Goal: Task Accomplishment & Management: Complete application form

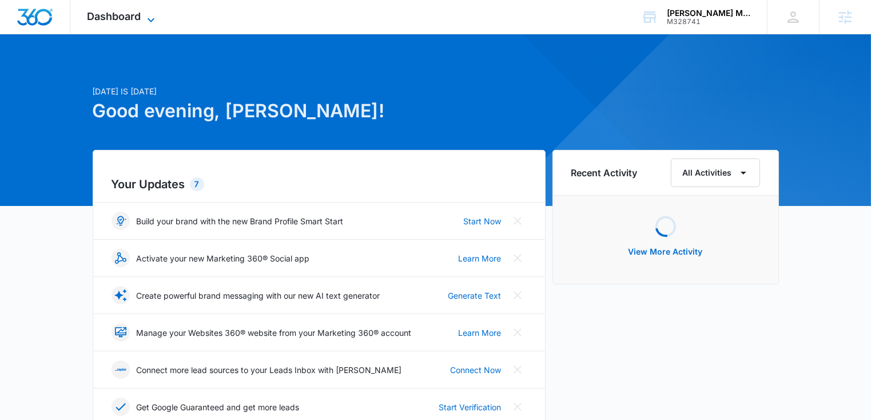
click at [114, 16] on span "Dashboard" at bounding box center [114, 16] width 54 height 12
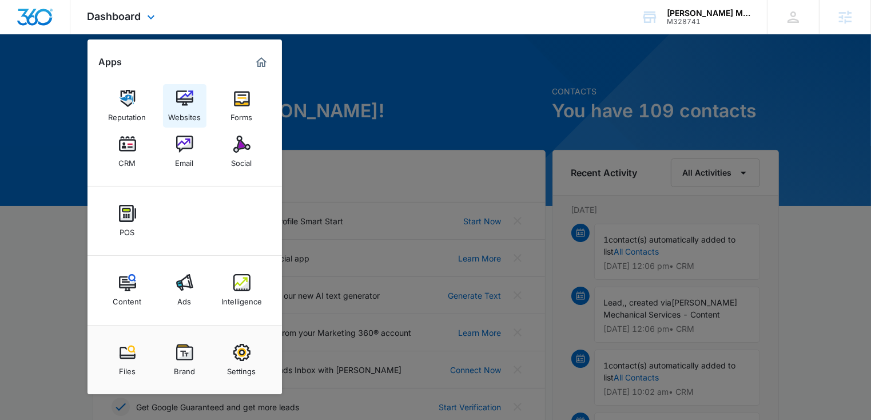
click at [184, 117] on div "Websites" at bounding box center [184, 114] width 33 height 15
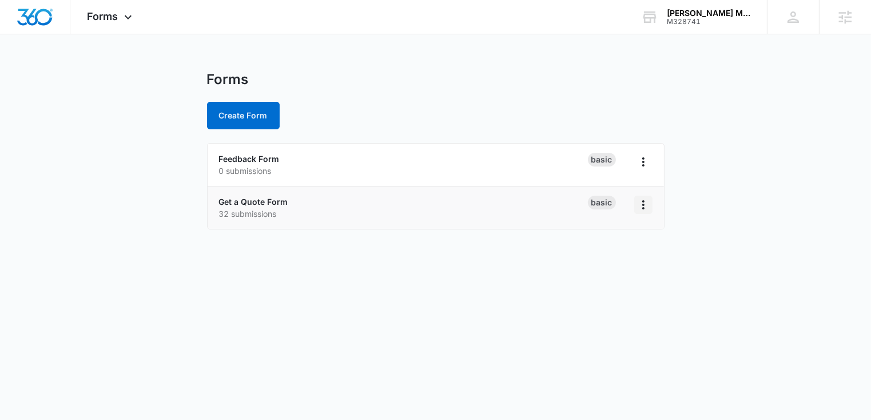
click at [641, 201] on icon "Overflow Menu" at bounding box center [643, 205] width 14 height 14
click at [256, 199] on link "Get a Quote Form" at bounding box center [253, 202] width 69 height 10
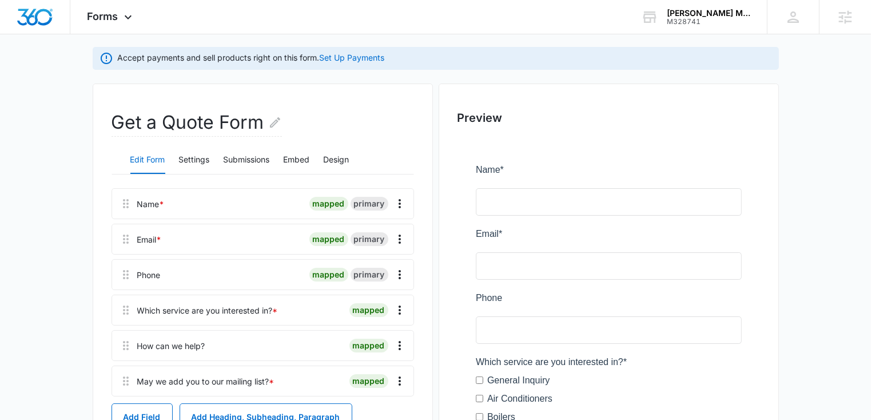
scroll to position [131, 0]
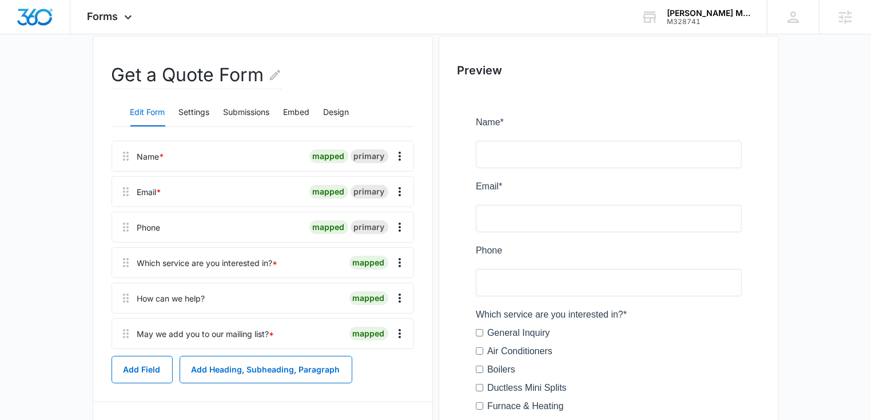
click at [230, 332] on div "May we add you to our mailing list? *" at bounding box center [205, 334] width 137 height 12
click at [401, 336] on icon "Overflow Menu" at bounding box center [400, 333] width 14 height 14
click at [361, 362] on div "Edit" at bounding box center [369, 365] width 24 height 8
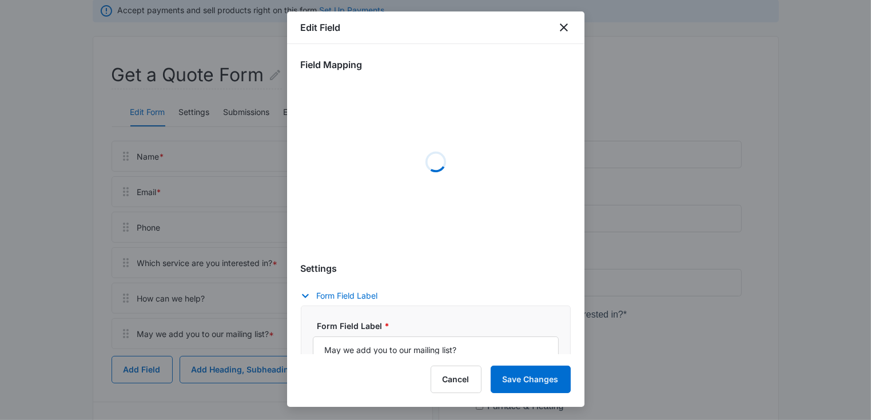
select select "333"
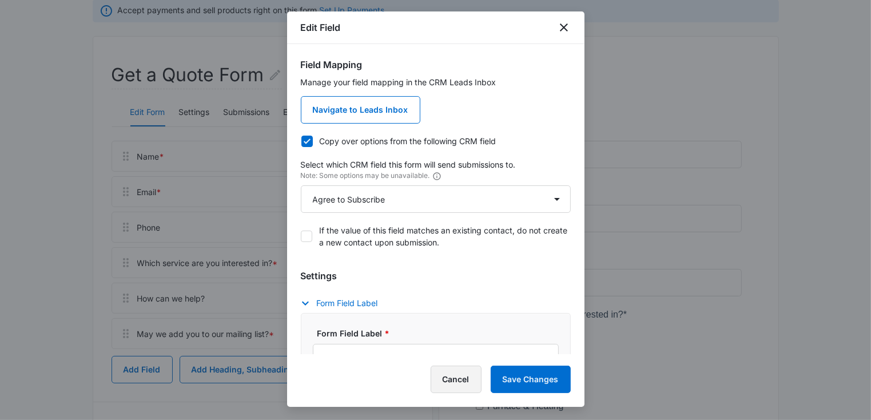
click at [449, 380] on button "Cancel" at bounding box center [456, 378] width 51 height 27
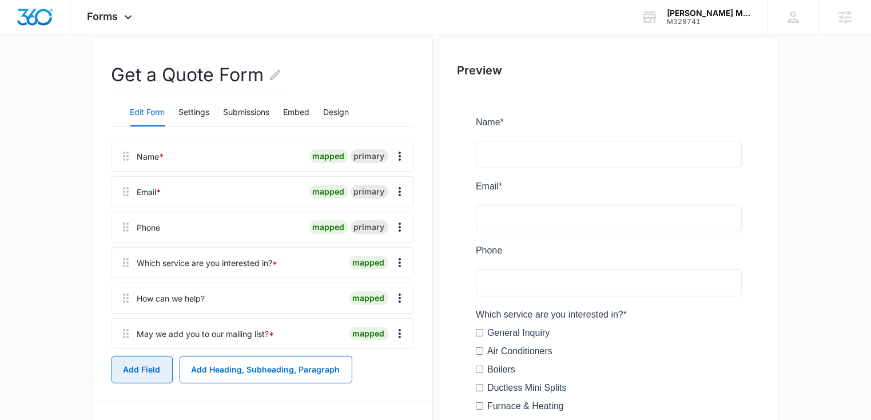
click at [156, 364] on button "Add Field" at bounding box center [141, 369] width 61 height 27
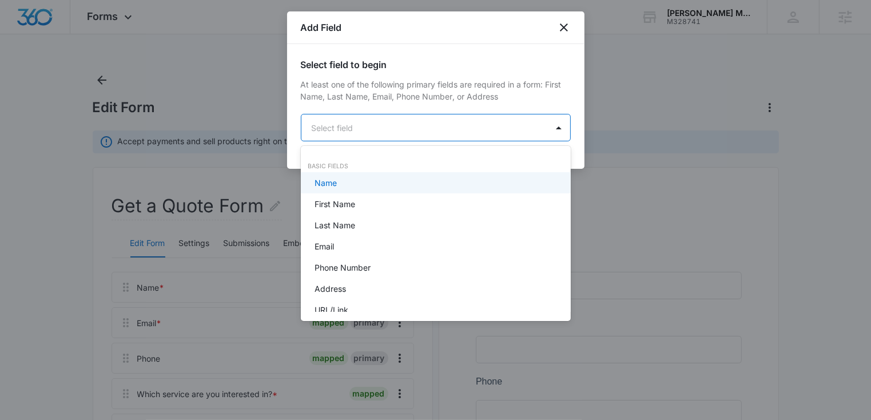
scroll to position [0, 0]
click at [348, 134] on body "Forms Apps Reputation Websites Forms CRM Email Social POS Content Ads Intellige…" at bounding box center [435, 210] width 871 height 420
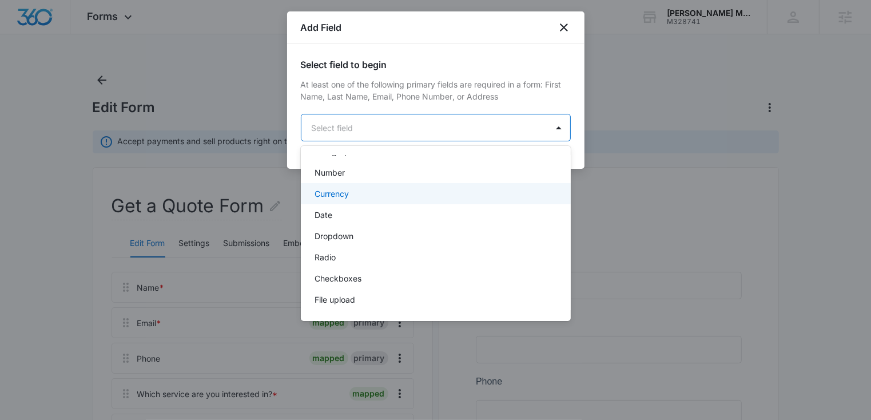
scroll to position [224, 0]
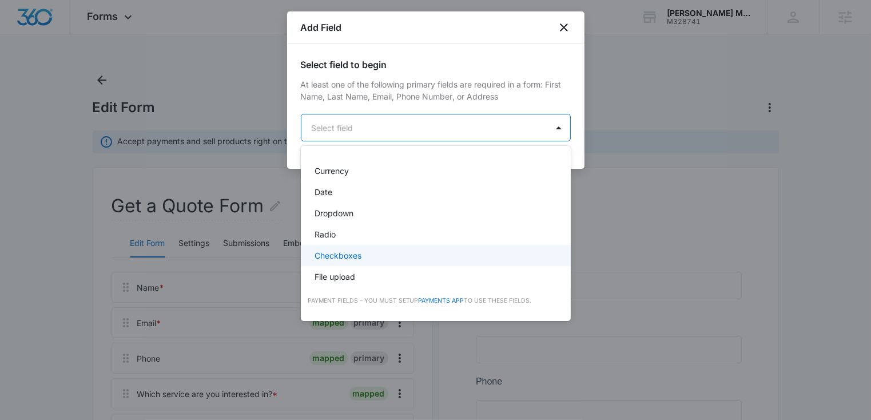
click at [330, 258] on p "Checkboxes" at bounding box center [337, 255] width 47 height 12
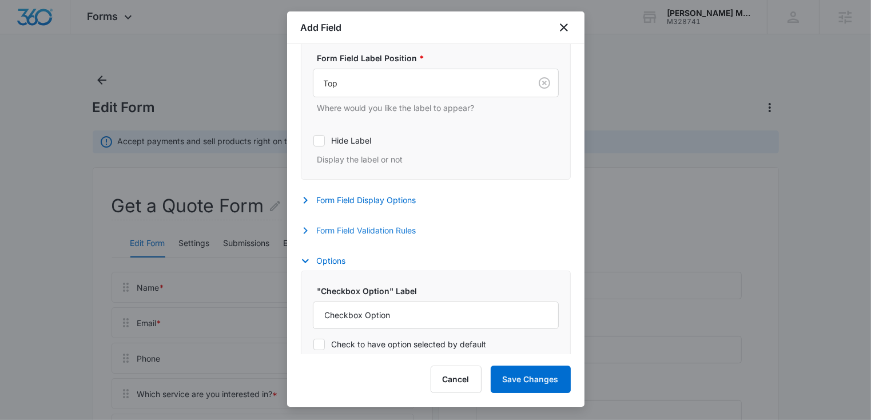
scroll to position [375, 0]
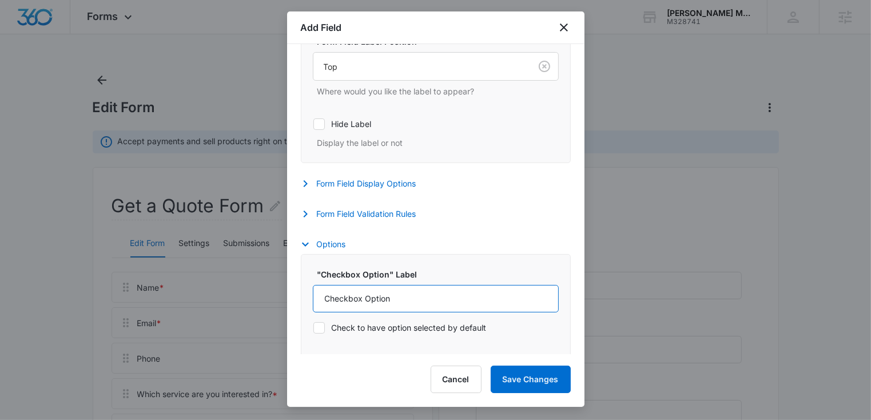
click at [338, 303] on input "Checkbox Option" at bounding box center [436, 298] width 246 height 27
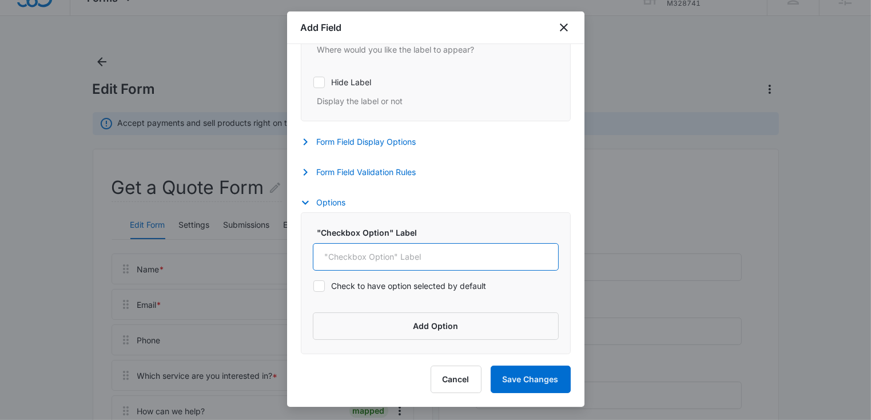
scroll to position [25, 0]
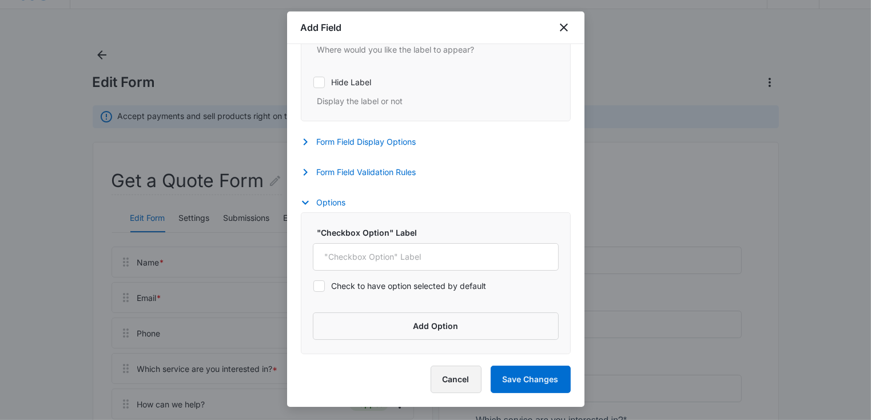
click at [452, 389] on button "Cancel" at bounding box center [456, 378] width 51 height 27
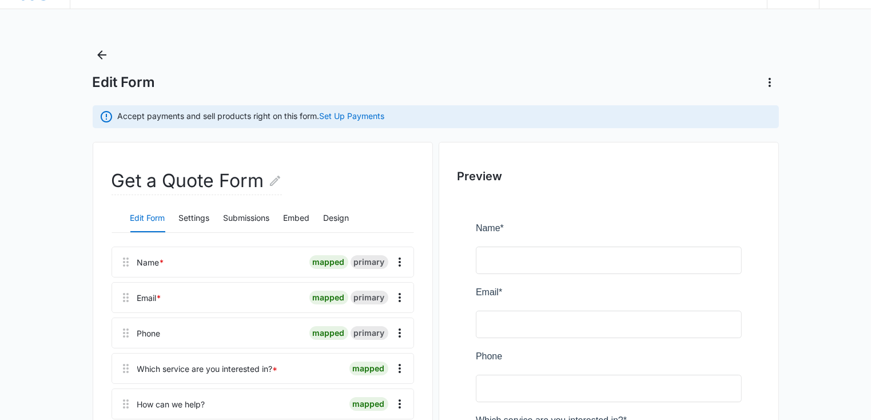
scroll to position [290, 0]
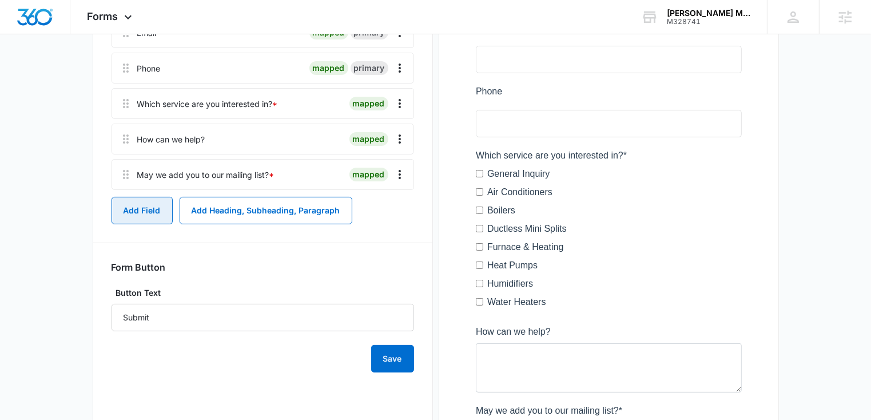
click at [153, 202] on button "Add Field" at bounding box center [141, 210] width 61 height 27
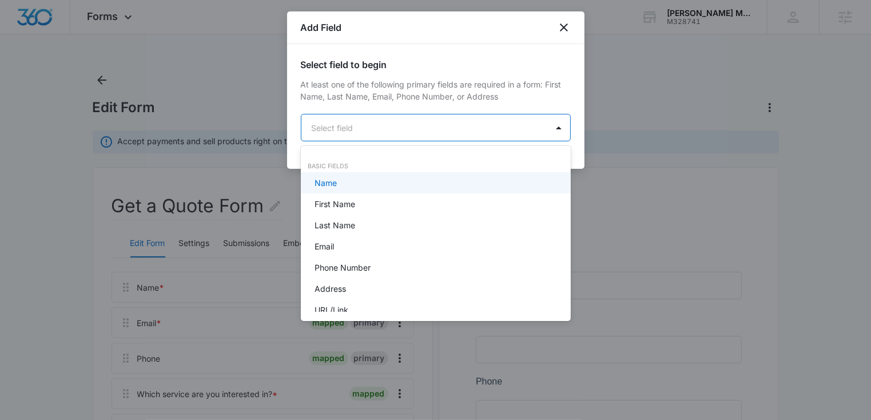
click at [341, 132] on body "Forms Apps Reputation Websites Forms CRM Email Social POS Content Ads Intellige…" at bounding box center [435, 210] width 871 height 420
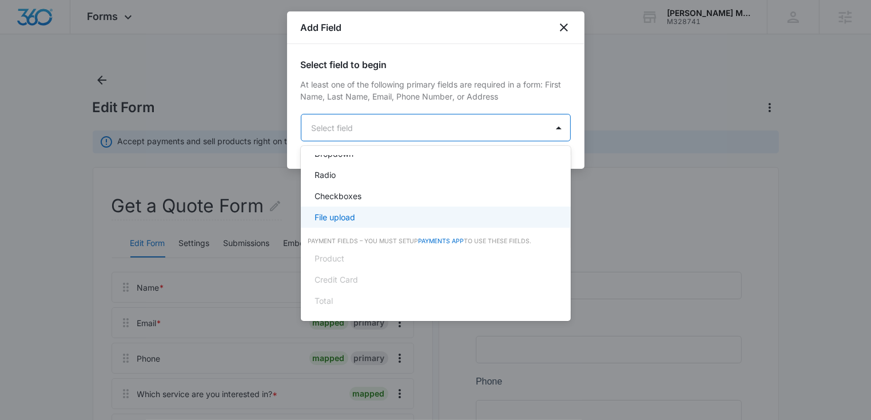
scroll to position [281, 0]
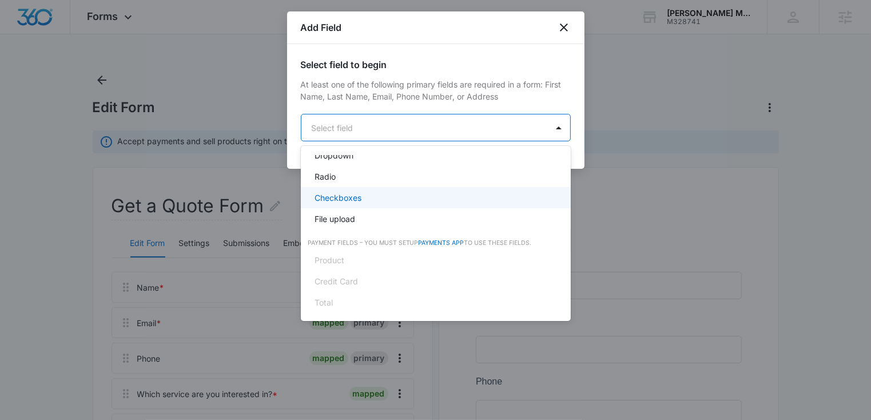
click at [341, 200] on p "Checkboxes" at bounding box center [337, 198] width 47 height 12
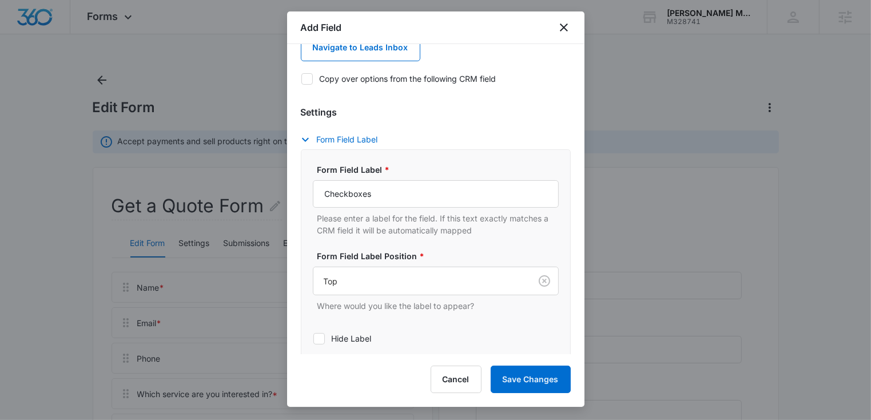
scroll to position [183, 0]
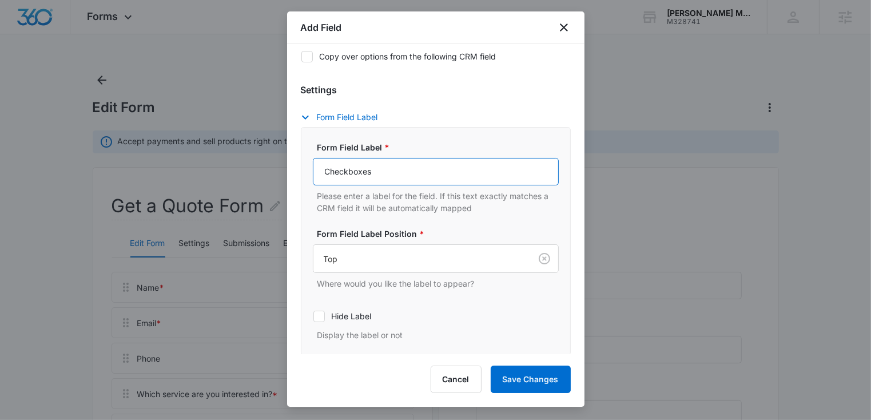
click at [354, 174] on input "Checkboxes" at bounding box center [436, 171] width 246 height 27
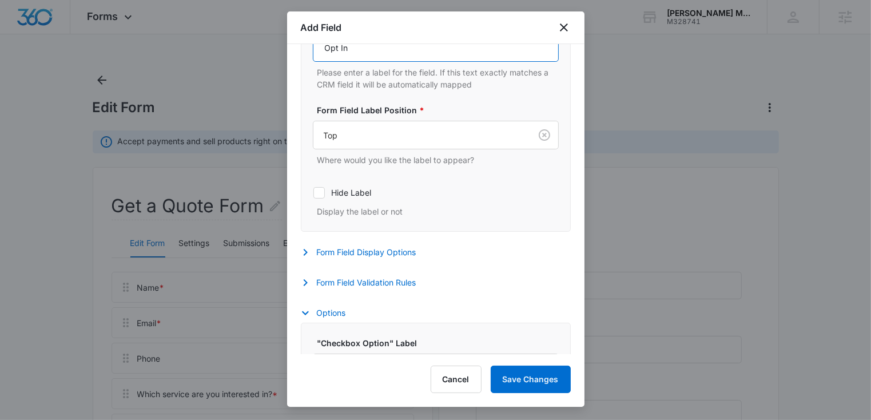
scroll to position [308, 0]
type input "Opt In"
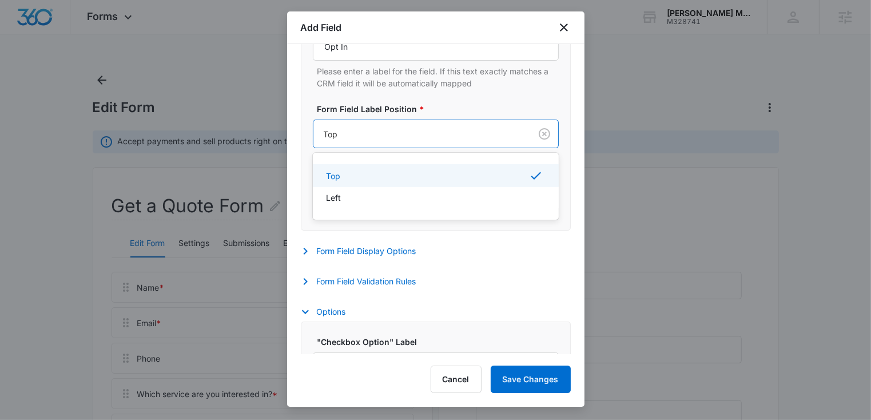
click at [383, 136] on div at bounding box center [420, 134] width 192 height 14
click at [364, 198] on div "Left" at bounding box center [434, 198] width 216 height 12
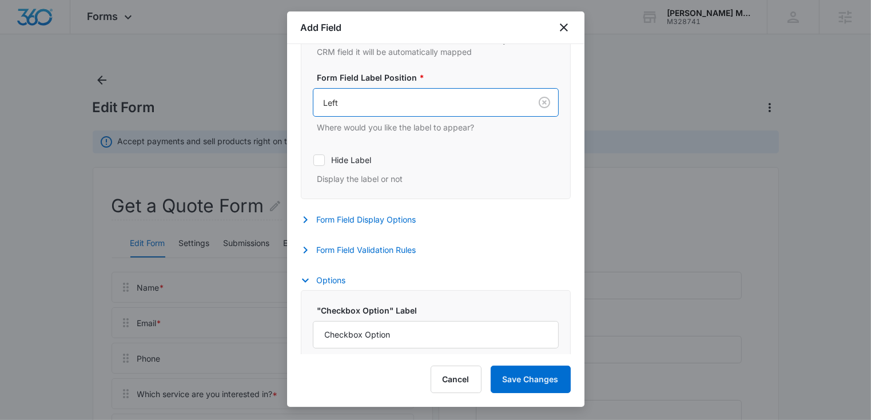
scroll to position [342, 0]
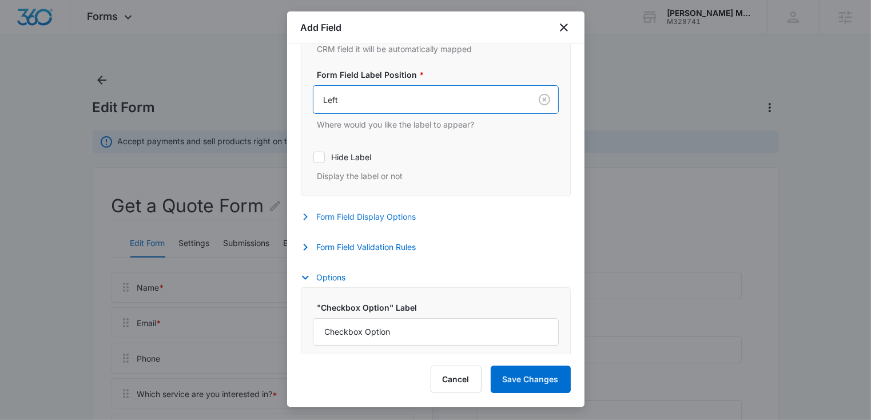
click at [354, 215] on button "Form Field Display Options" at bounding box center [364, 217] width 127 height 14
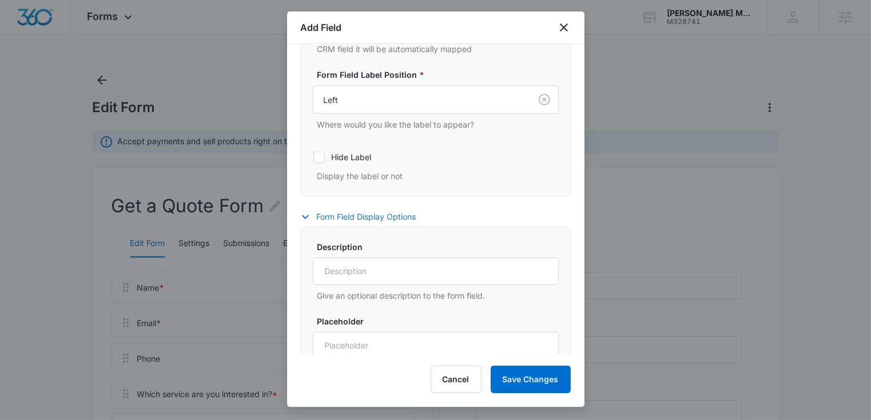
scroll to position [370, 0]
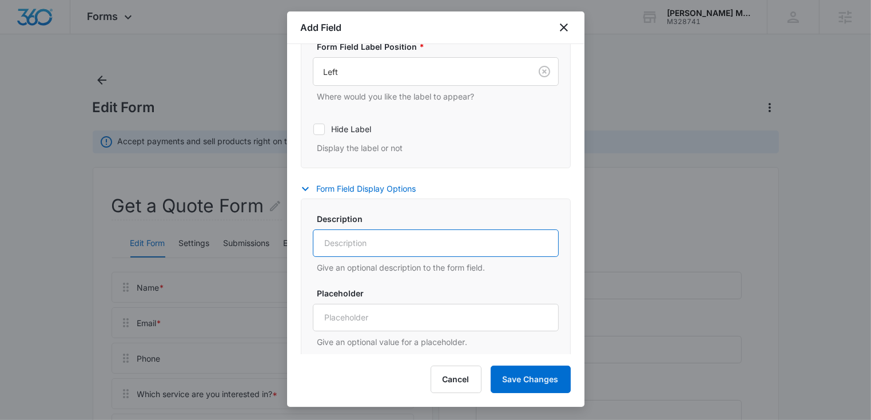
click at [349, 229] on input "Description" at bounding box center [436, 242] width 246 height 27
paste input "[EMAIL_ADDRESS][DOMAIN_NAME]"
type input "[EMAIL_ADDRESS][DOMAIN_NAME]"
click at [360, 244] on input "[EMAIL_ADDRESS][DOMAIN_NAME]" at bounding box center [436, 242] width 246 height 27
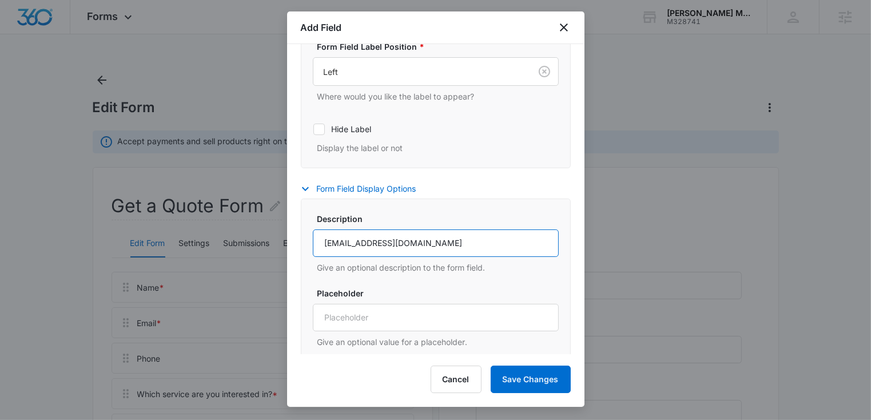
click at [360, 244] on input "[EMAIL_ADDRESS][DOMAIN_NAME]" at bounding box center [436, 242] width 246 height 27
click at [335, 239] on input "Description" at bounding box center [436, 242] width 246 height 27
paste input "By checking this box, I consent to receive marketing and promotional texts, cal…"
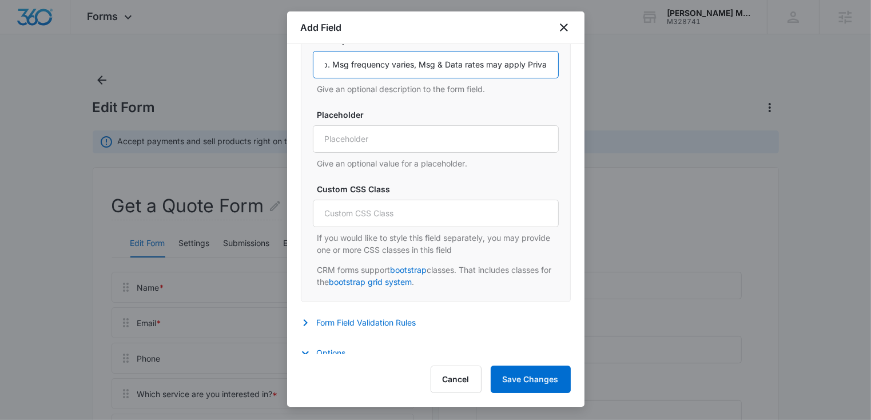
scroll to position [553, 0]
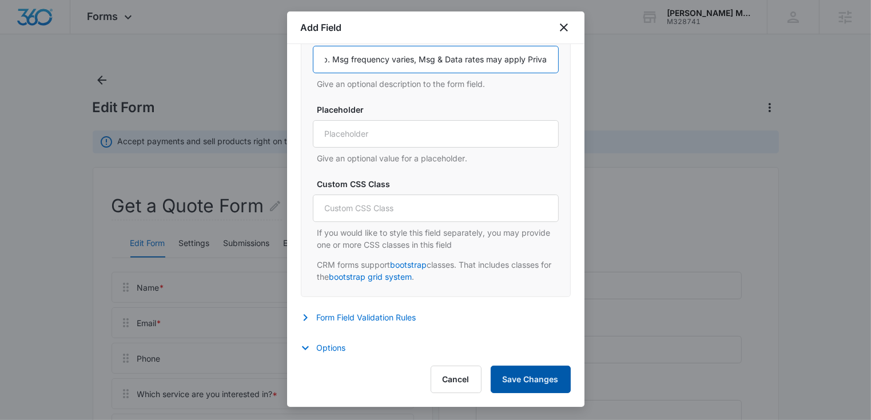
type input "By checking this box, I consent to receive marketing and promotional texts, cal…"
click at [506, 381] on button "Save Changes" at bounding box center [531, 378] width 80 height 27
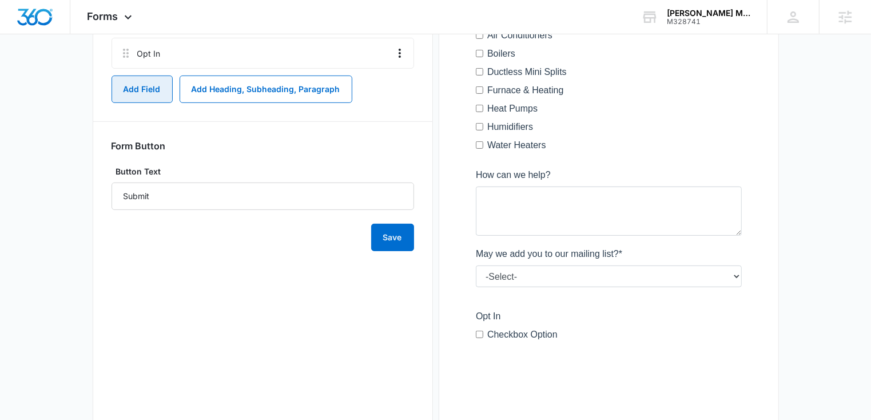
scroll to position [441, 0]
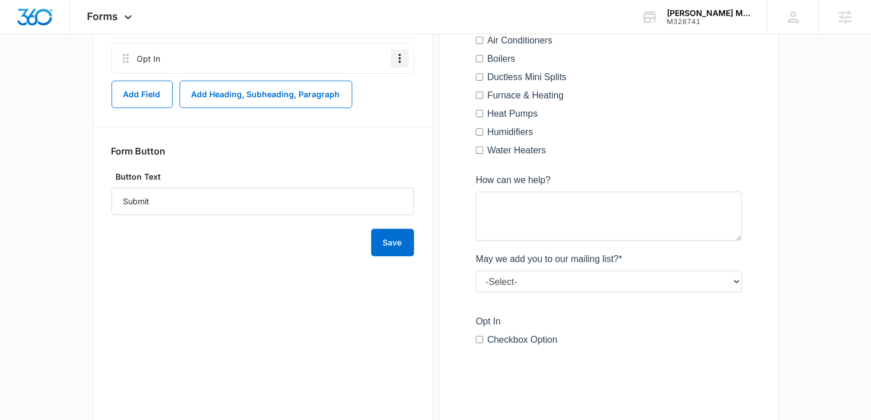
click at [402, 54] on icon "Overflow Menu" at bounding box center [400, 58] width 14 height 14
click at [358, 90] on div "Edit" at bounding box center [369, 90] width 24 height 8
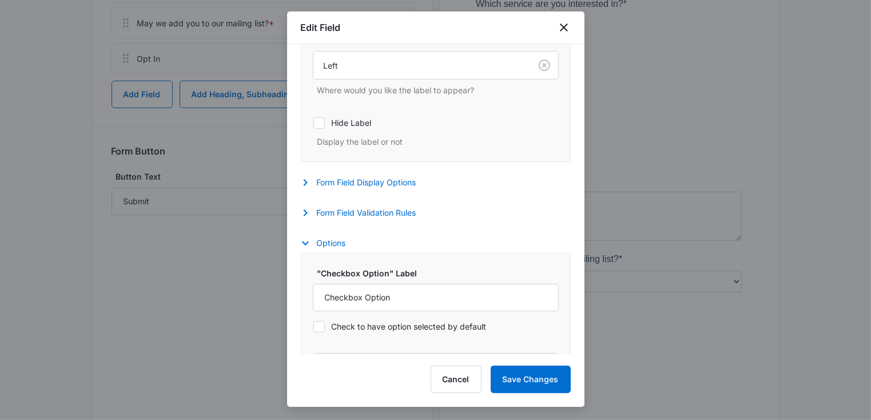
scroll to position [319, 0]
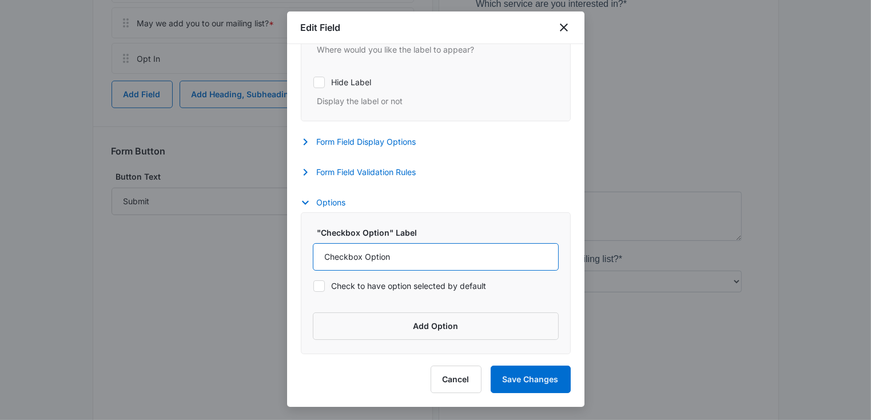
click at [343, 250] on input "Checkbox Option" at bounding box center [436, 256] width 246 height 27
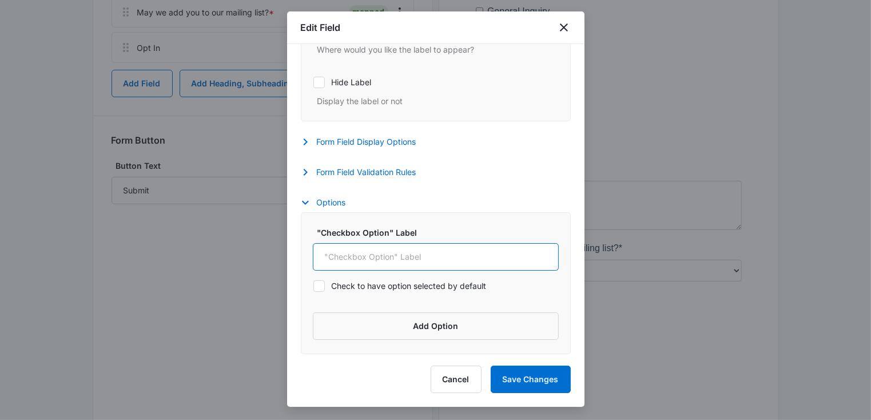
scroll to position [456, 0]
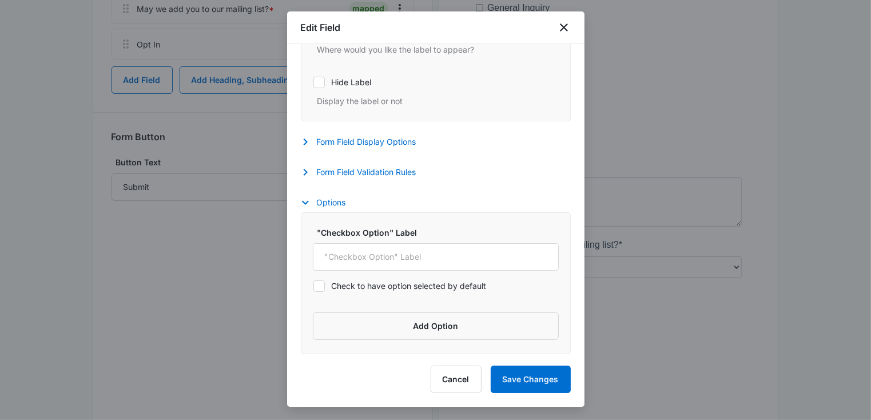
click at [379, 150] on div "Form Field Display Options Description By checking this box, I consent to recei…" at bounding box center [436, 143] width 270 height 17
click at [376, 142] on button "Form Field Display Options" at bounding box center [364, 142] width 127 height 14
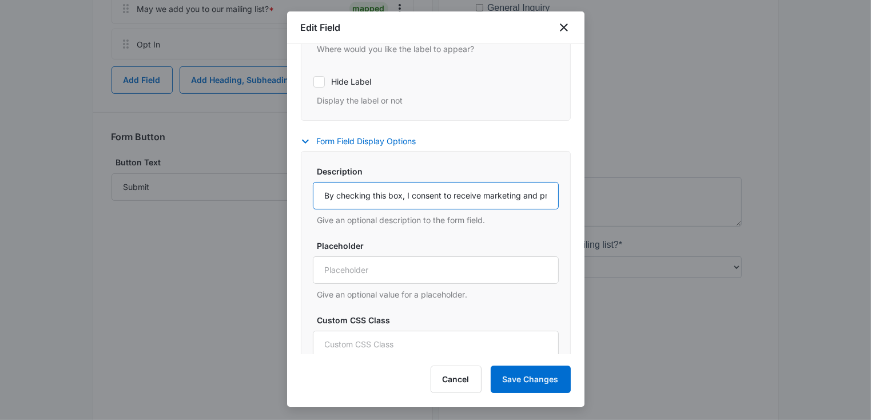
click at [369, 200] on input "By checking this box, I consent to receive marketing and promotional texts, cal…" at bounding box center [436, 195] width 246 height 27
click at [512, 388] on button "Save Changes" at bounding box center [531, 378] width 80 height 27
click at [565, 29] on icon "close" at bounding box center [564, 27] width 8 height 8
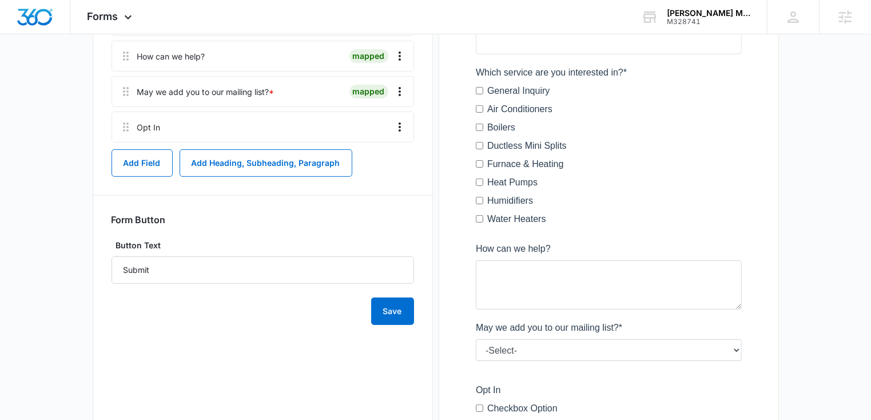
scroll to position [372, 0]
click at [405, 90] on icon "Overflow Menu" at bounding box center [400, 93] width 14 height 14
click at [369, 122] on div "Edit" at bounding box center [369, 125] width 24 height 8
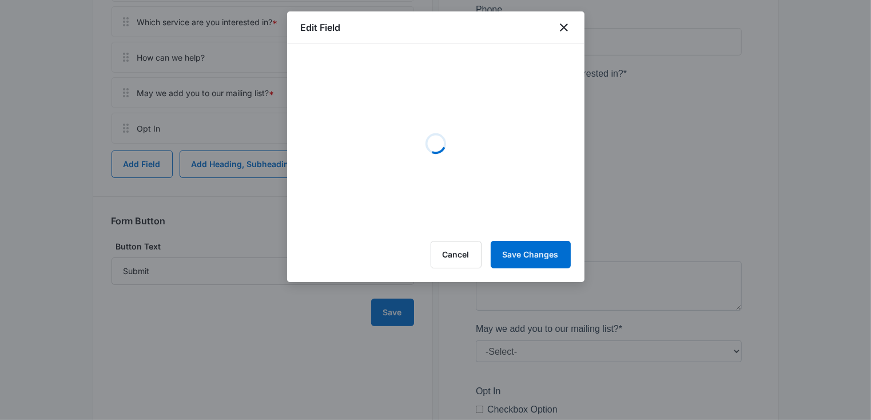
select select "333"
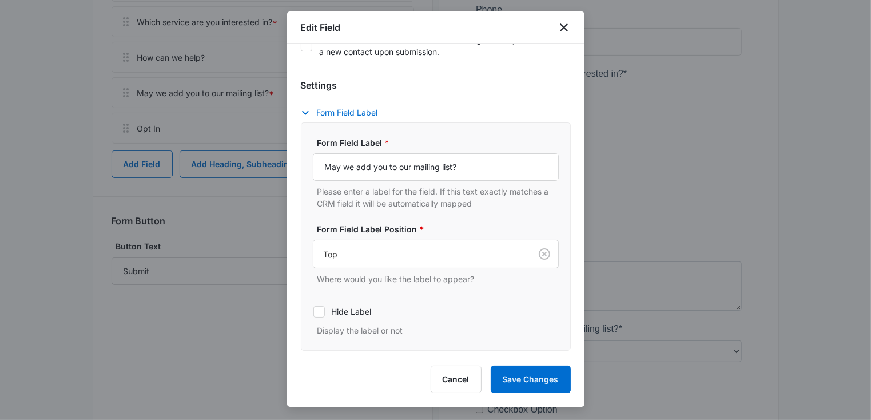
scroll to position [191, 0]
click at [378, 168] on input "May we add you to our mailing list?" at bounding box center [436, 166] width 246 height 27
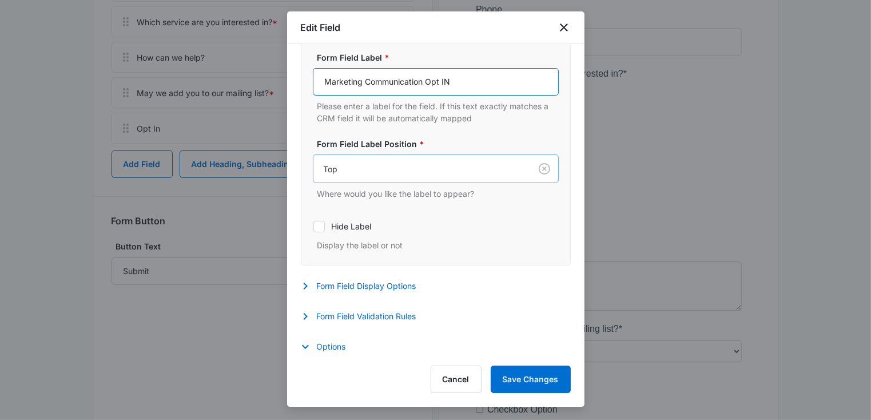
scroll to position [298, 0]
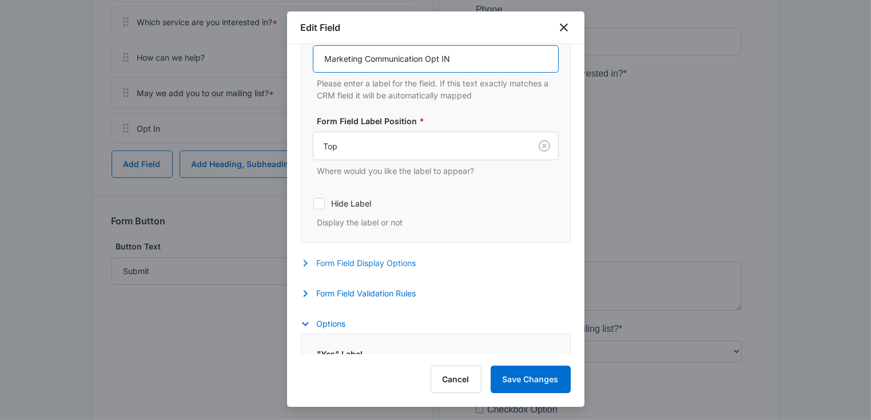
type input "Marketing Communication Opt IN"
click at [309, 266] on icon "button" at bounding box center [305, 263] width 14 height 14
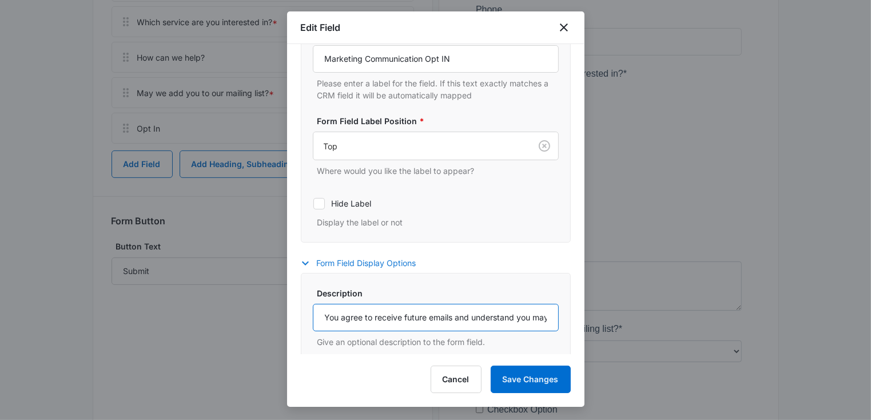
click at [350, 314] on input "You agree to receive future emails and understand you may opt-out at any time" at bounding box center [436, 317] width 246 height 27
paste input "By checking this box, I consent to receive marketing and promotional texts, cal…"
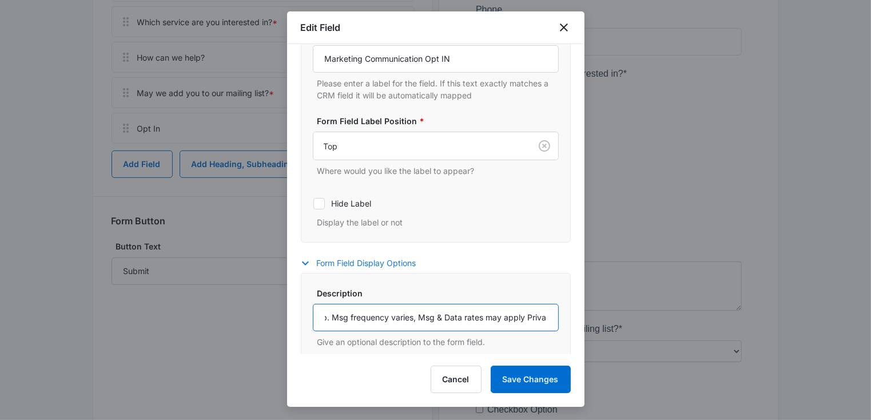
drag, startPoint x: 492, startPoint y: 316, endPoint x: 553, endPoint y: 318, distance: 61.2
click at [553, 318] on input "By checking this box, I consent to receive marketing and promotional texts, cal…" at bounding box center [436, 317] width 246 height 27
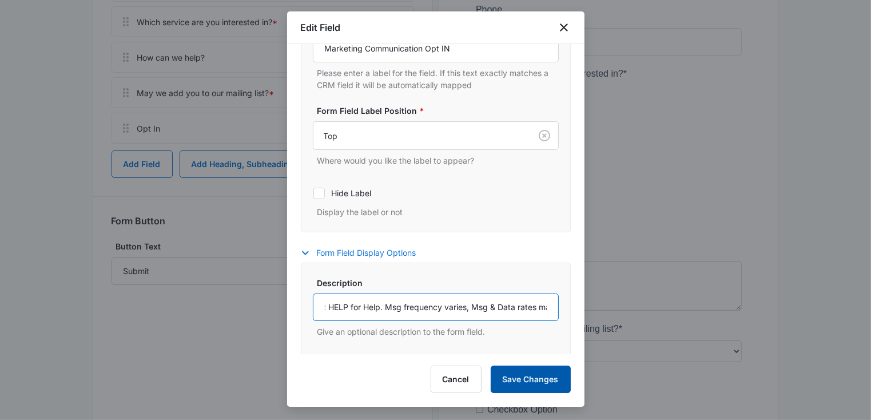
type input "By checking this box, I consent to receive marketing and promotional texts, cal…"
click at [529, 373] on button "Save Changes" at bounding box center [531, 378] width 80 height 27
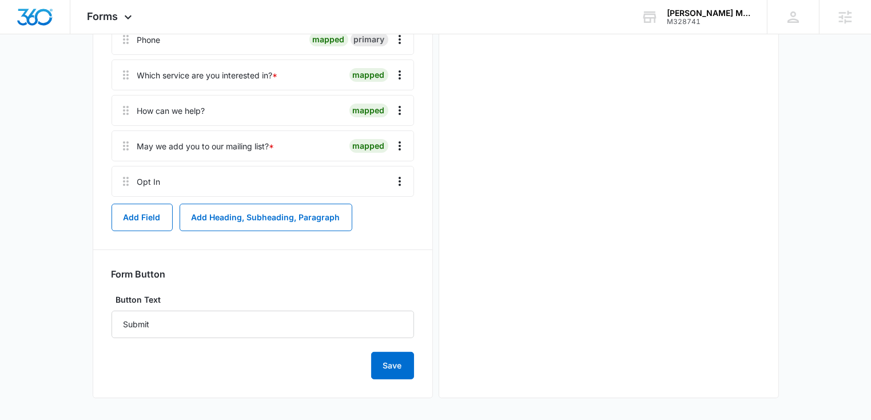
scroll to position [372, 0]
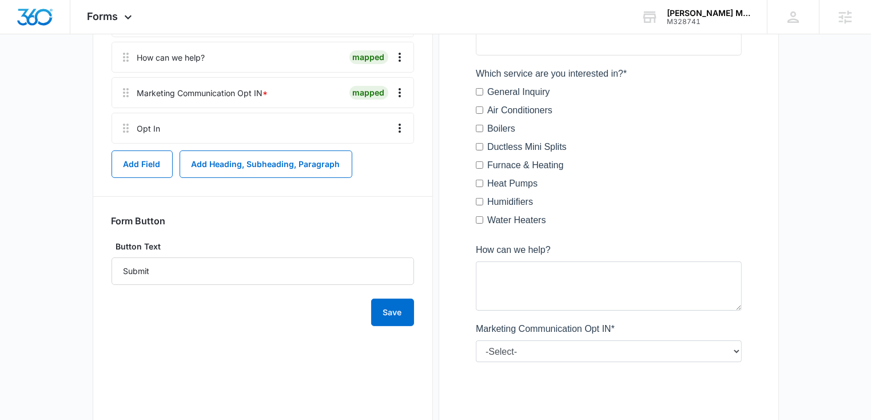
click at [499, 348] on div at bounding box center [608, 221] width 302 height 742
click at [397, 127] on icon "Overflow Menu" at bounding box center [400, 128] width 14 height 14
click at [364, 160] on div "Edit" at bounding box center [369, 160] width 24 height 8
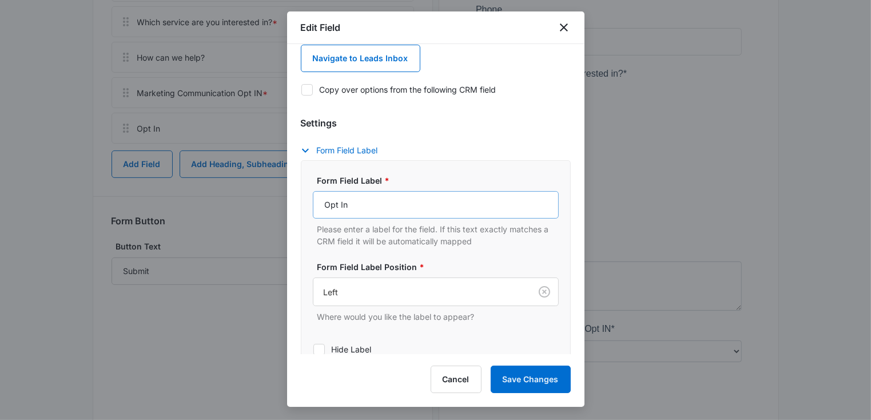
scroll to position [53, 0]
click at [450, 381] on button "Cancel" at bounding box center [456, 378] width 51 height 27
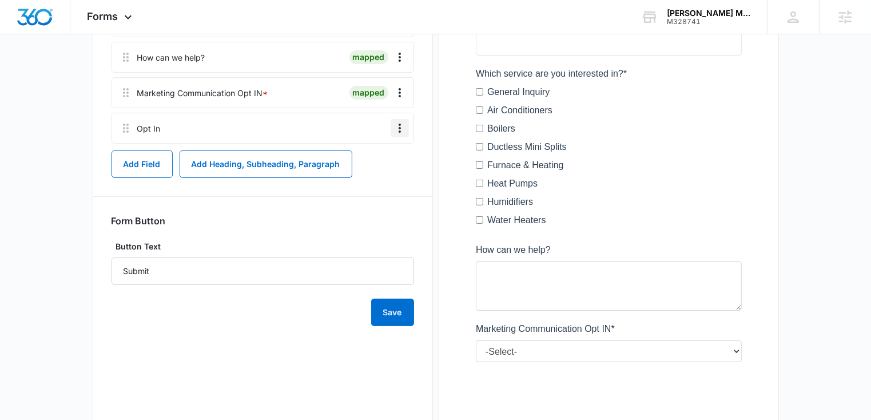
click at [402, 126] on icon "Overflow Menu" at bounding box center [400, 128] width 14 height 14
click at [366, 174] on div "Delete" at bounding box center [369, 177] width 24 height 8
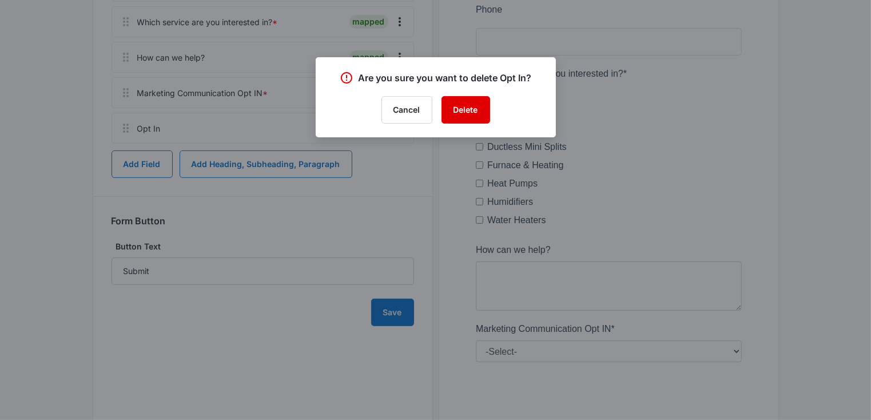
click at [457, 112] on button "Delete" at bounding box center [465, 109] width 49 height 27
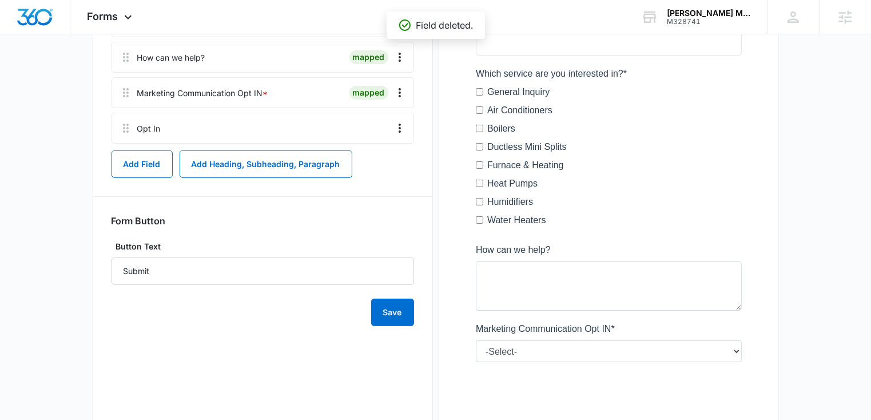
scroll to position [336, 0]
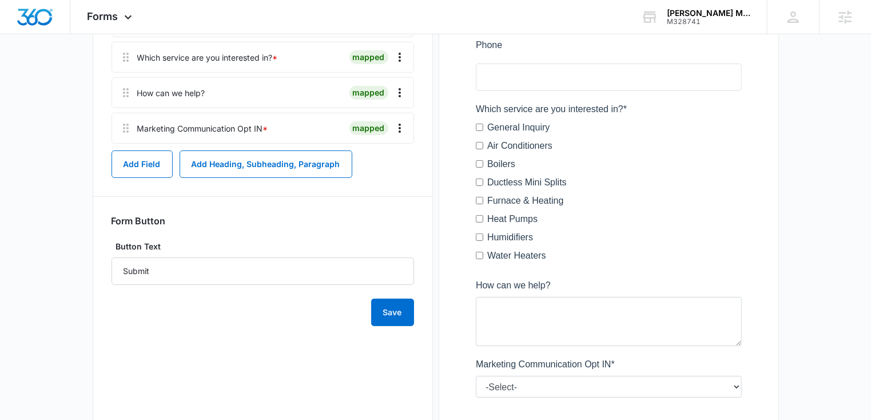
click at [282, 244] on label "Button Text" at bounding box center [262, 246] width 302 height 13
click at [282, 257] on input "Submit" at bounding box center [262, 270] width 302 height 27
click at [397, 125] on icon "Overflow Menu" at bounding box center [400, 128] width 14 height 14
click at [373, 156] on div "Edit" at bounding box center [369, 160] width 24 height 8
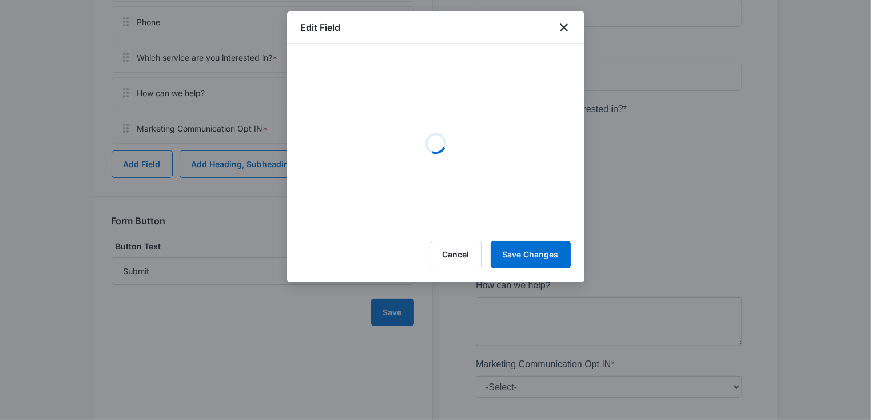
select select "333"
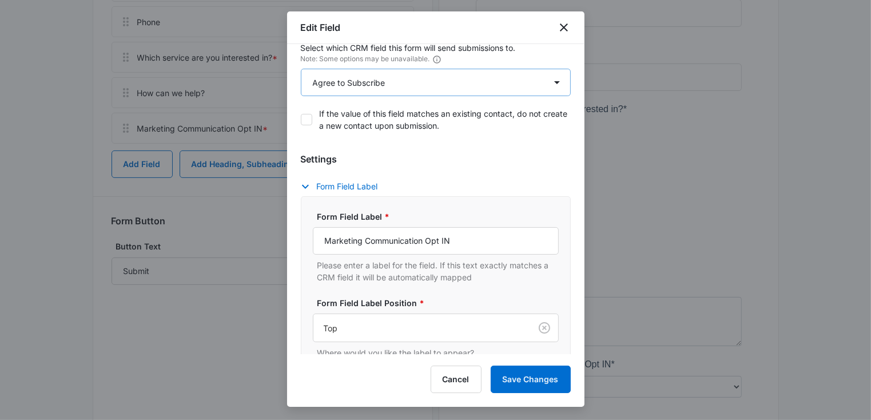
scroll to position [157, 0]
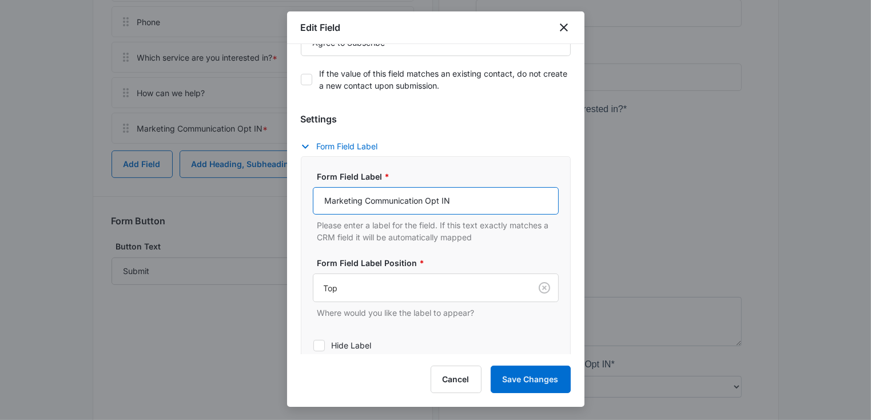
click at [448, 201] on input "Marketing Communication Opt IN" at bounding box center [436, 200] width 246 height 27
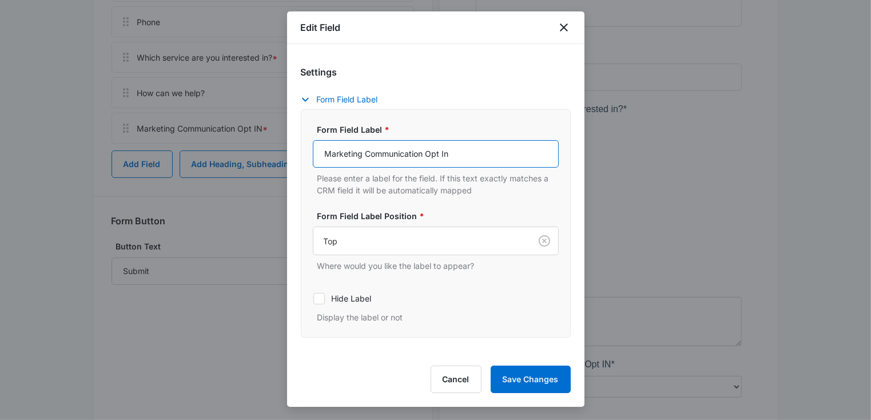
scroll to position [210, 0]
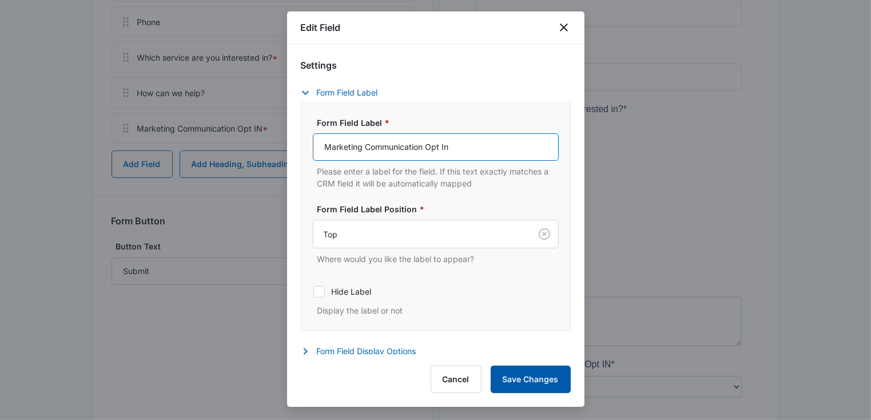
type input "Marketing Communication Opt In"
click at [512, 382] on button "Save Changes" at bounding box center [531, 378] width 80 height 27
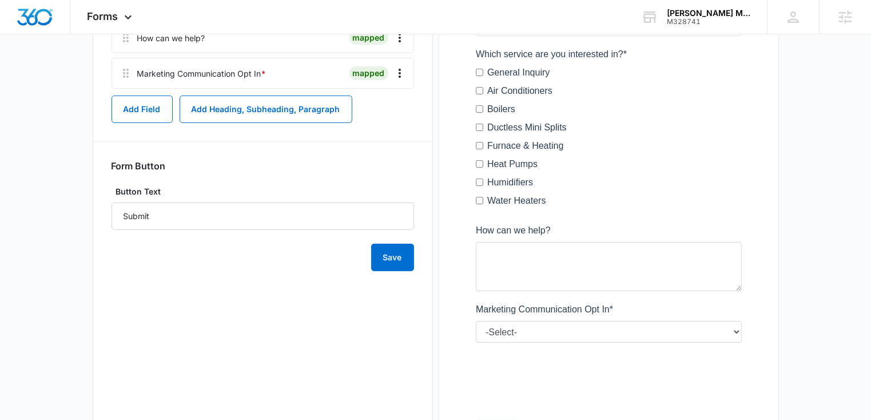
scroll to position [425, 0]
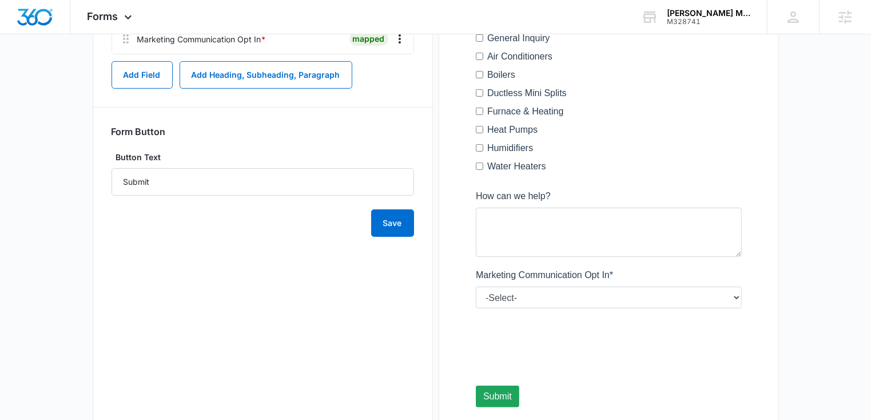
click at [519, 298] on div at bounding box center [608, 119] width 302 height 646
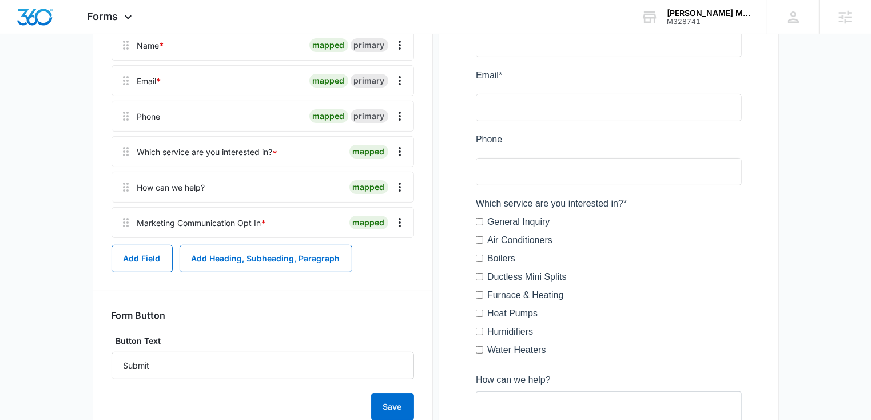
scroll to position [177, 0]
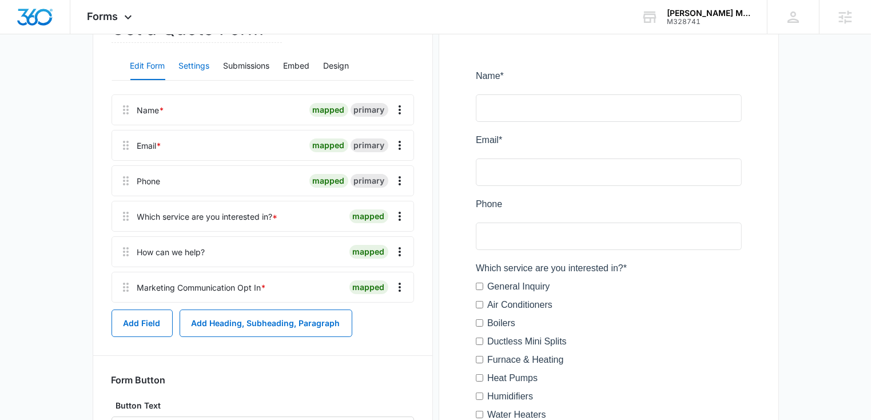
click at [194, 66] on button "Settings" at bounding box center [194, 66] width 31 height 27
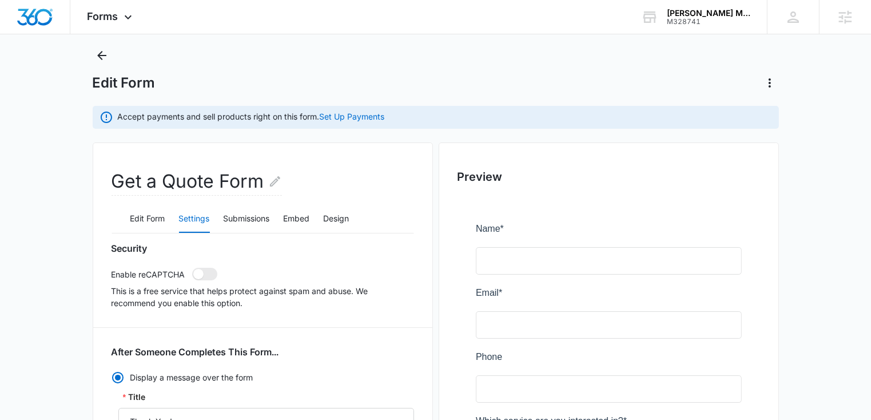
scroll to position [0, 0]
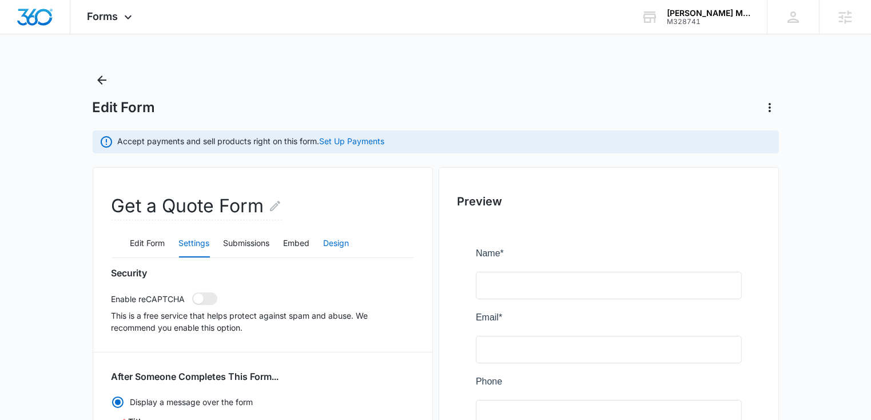
click at [338, 243] on button "Design" at bounding box center [337, 243] width 26 height 27
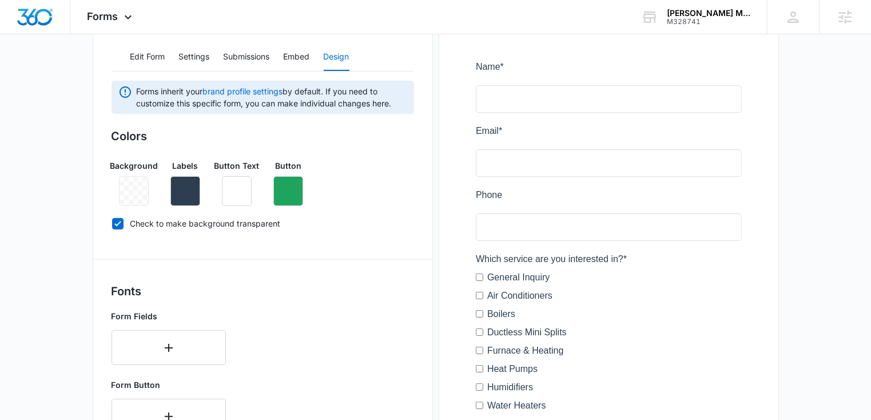
scroll to position [186, 0]
click at [119, 225] on icon at bounding box center [118, 224] width 10 height 10
click at [112, 224] on input "Check to make background transparent" at bounding box center [111, 224] width 1 height 1
click at [117, 222] on icon at bounding box center [118, 224] width 10 height 10
click at [112, 224] on input "Check to make background transparent" at bounding box center [111, 224] width 1 height 1
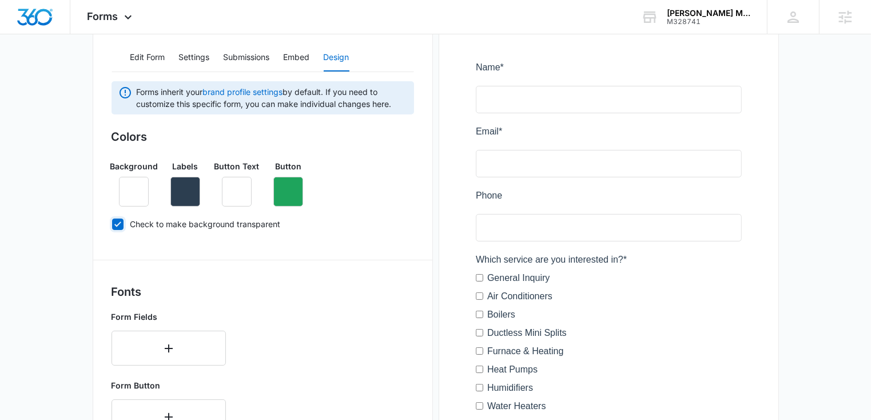
checkbox input "true"
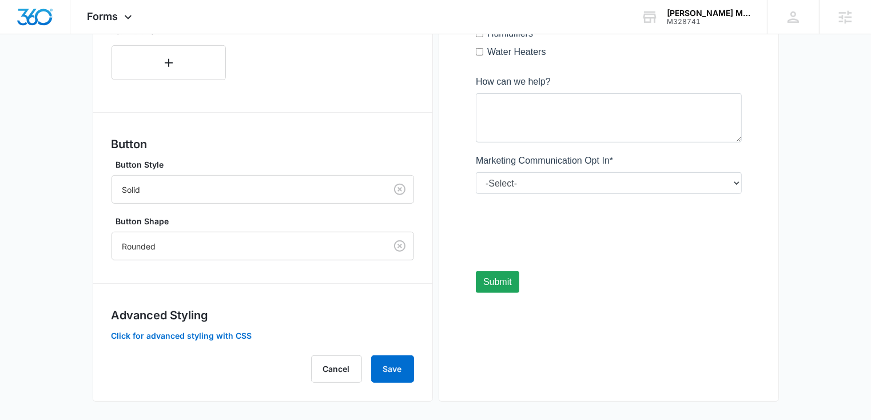
scroll to position [543, 0]
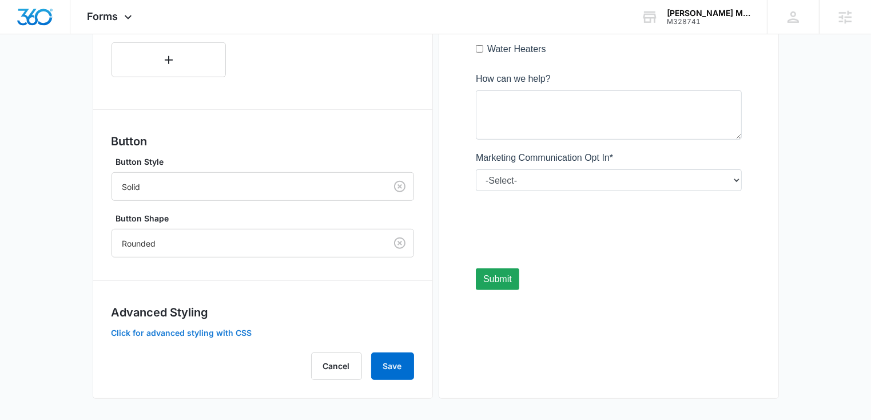
click at [216, 329] on button "Click for advanced styling with CSS" at bounding box center [181, 333] width 141 height 8
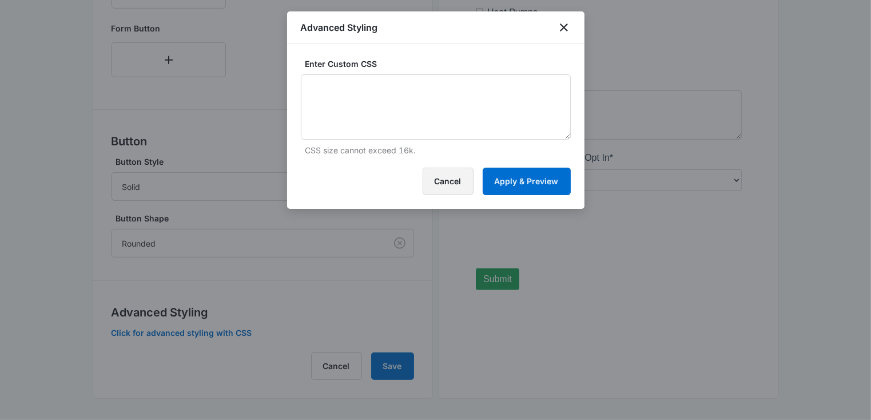
click at [461, 183] on button "Cancel" at bounding box center [448, 181] width 51 height 27
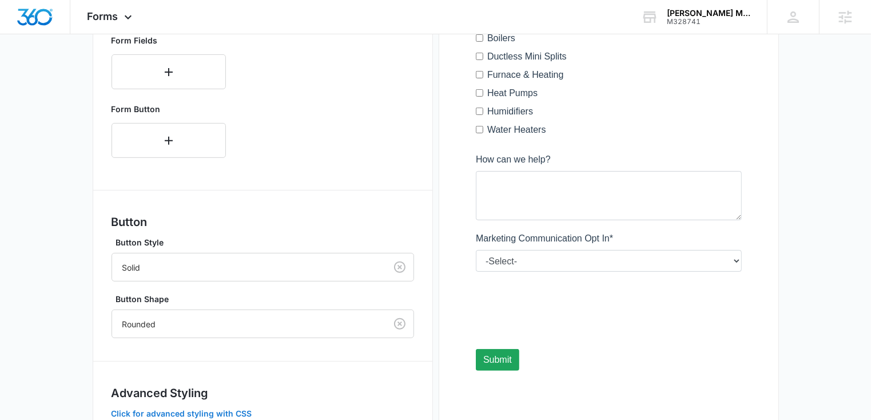
scroll to position [439, 0]
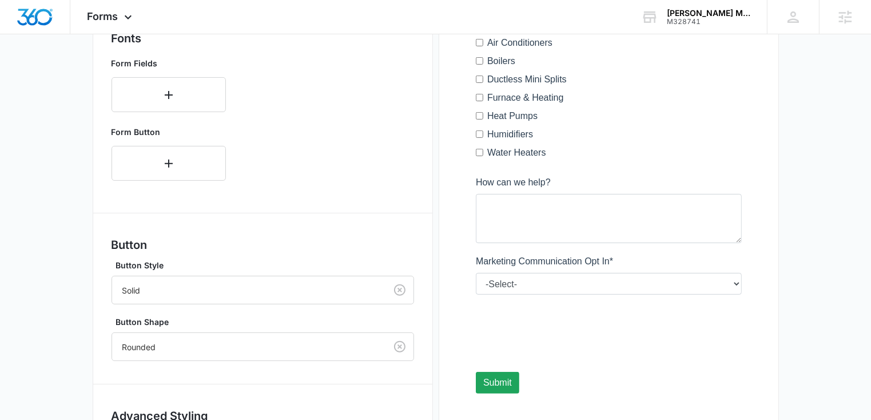
drag, startPoint x: 497, startPoint y: 345, endPoint x: 486, endPoint y: 298, distance: 47.6
click at [486, 298] on div at bounding box center [608, 105] width 302 height 646
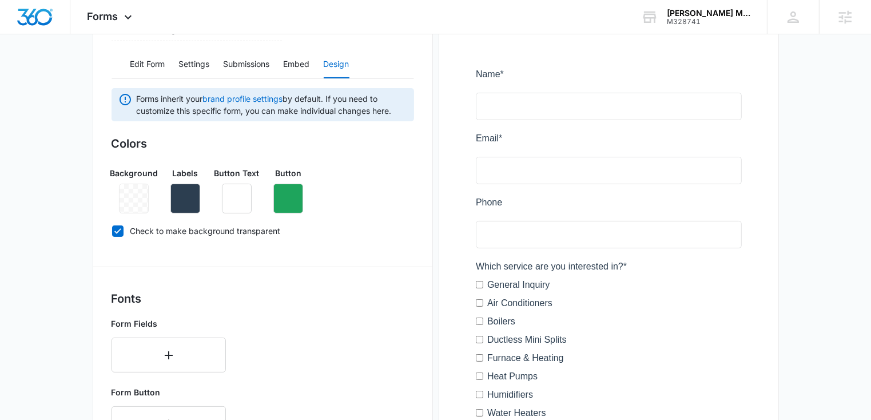
scroll to position [117, 0]
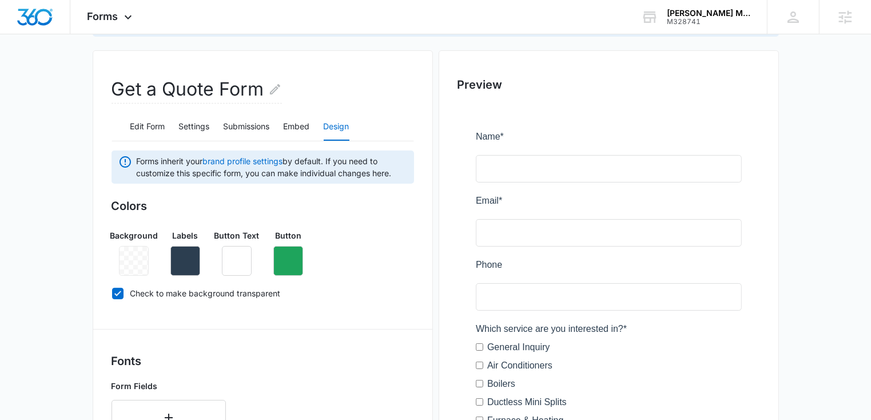
click at [138, 252] on div at bounding box center [134, 261] width 30 height 30
click at [134, 257] on div at bounding box center [134, 261] width 30 height 30
click at [128, 261] on div at bounding box center [134, 261] width 30 height 30
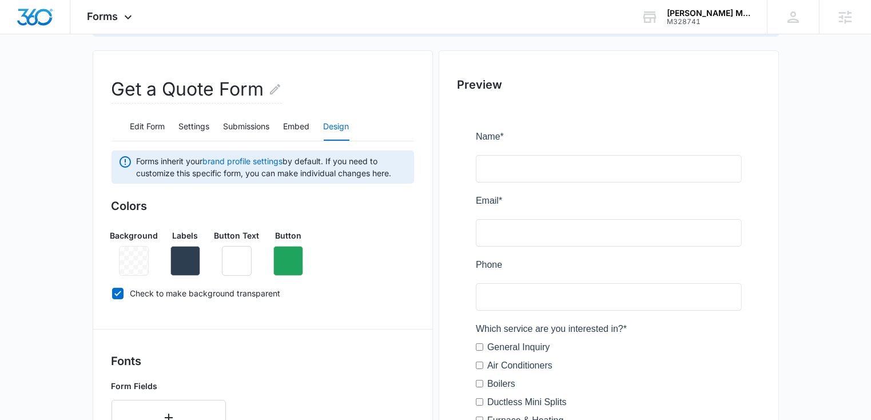
click at [131, 253] on div at bounding box center [134, 261] width 30 height 30
click at [229, 161] on link "brand profile settings" at bounding box center [243, 161] width 80 height 10
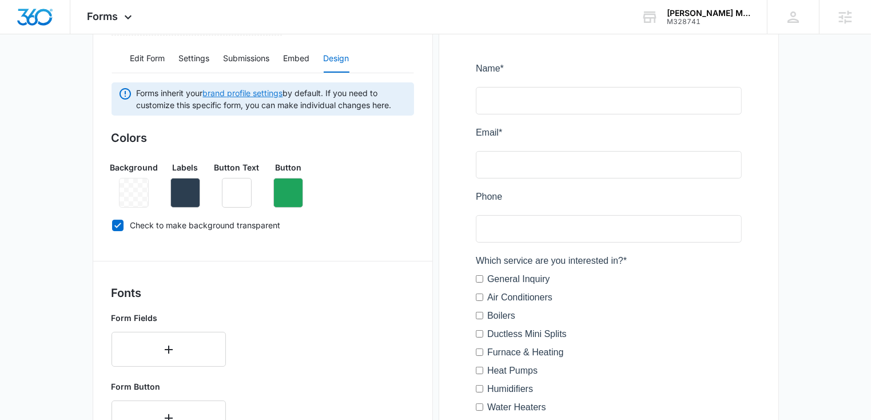
scroll to position [185, 0]
click at [137, 186] on div at bounding box center [134, 192] width 30 height 30
click at [129, 197] on div at bounding box center [134, 192] width 30 height 30
click at [132, 185] on div at bounding box center [134, 192] width 30 height 30
click at [131, 190] on div at bounding box center [134, 192] width 30 height 30
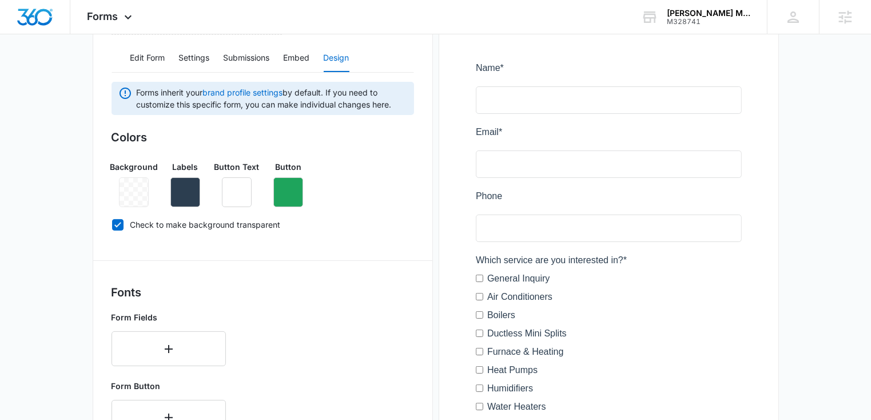
click at [133, 192] on div at bounding box center [134, 192] width 30 height 30
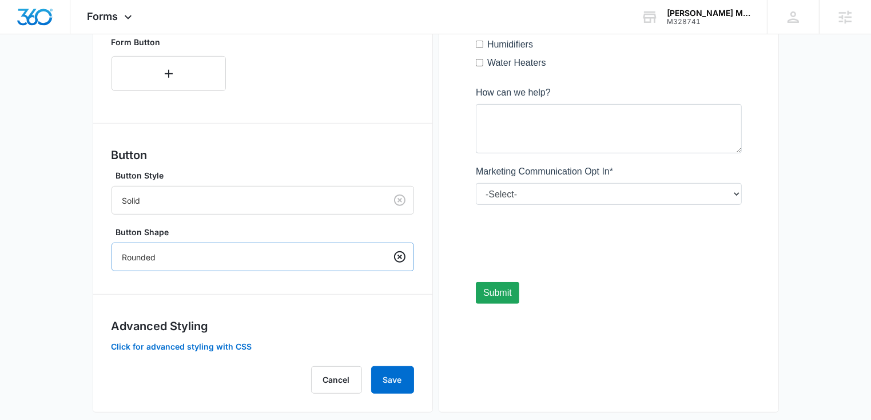
scroll to position [543, 0]
